Goal: Task Accomplishment & Management: Manage account settings

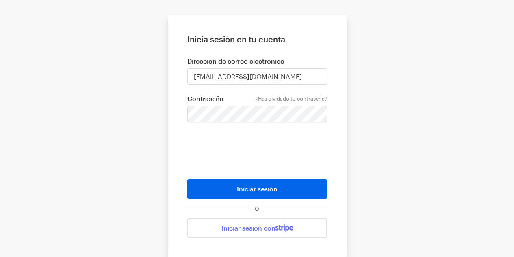
scroll to position [68, 0]
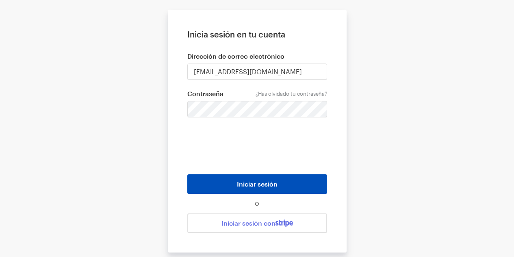
click at [274, 185] on font "Iniciar sesión" at bounding box center [257, 184] width 41 height 8
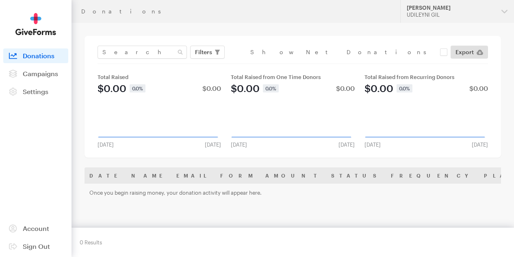
click at [40, 230] on span "Account" at bounding box center [36, 228] width 26 height 8
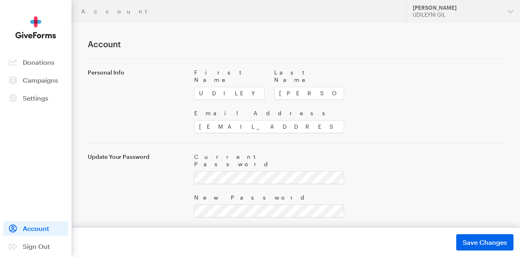
click at [495, 250] on button "Save Changes Saved" at bounding box center [485, 242] width 57 height 16
click at [27, 94] on link "Settings" at bounding box center [35, 98] width 65 height 15
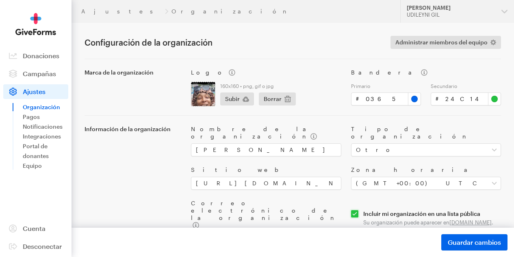
click at [27, 33] on img at bounding box center [35, 24] width 41 height 22
